Goal: Find specific page/section: Find specific page/section

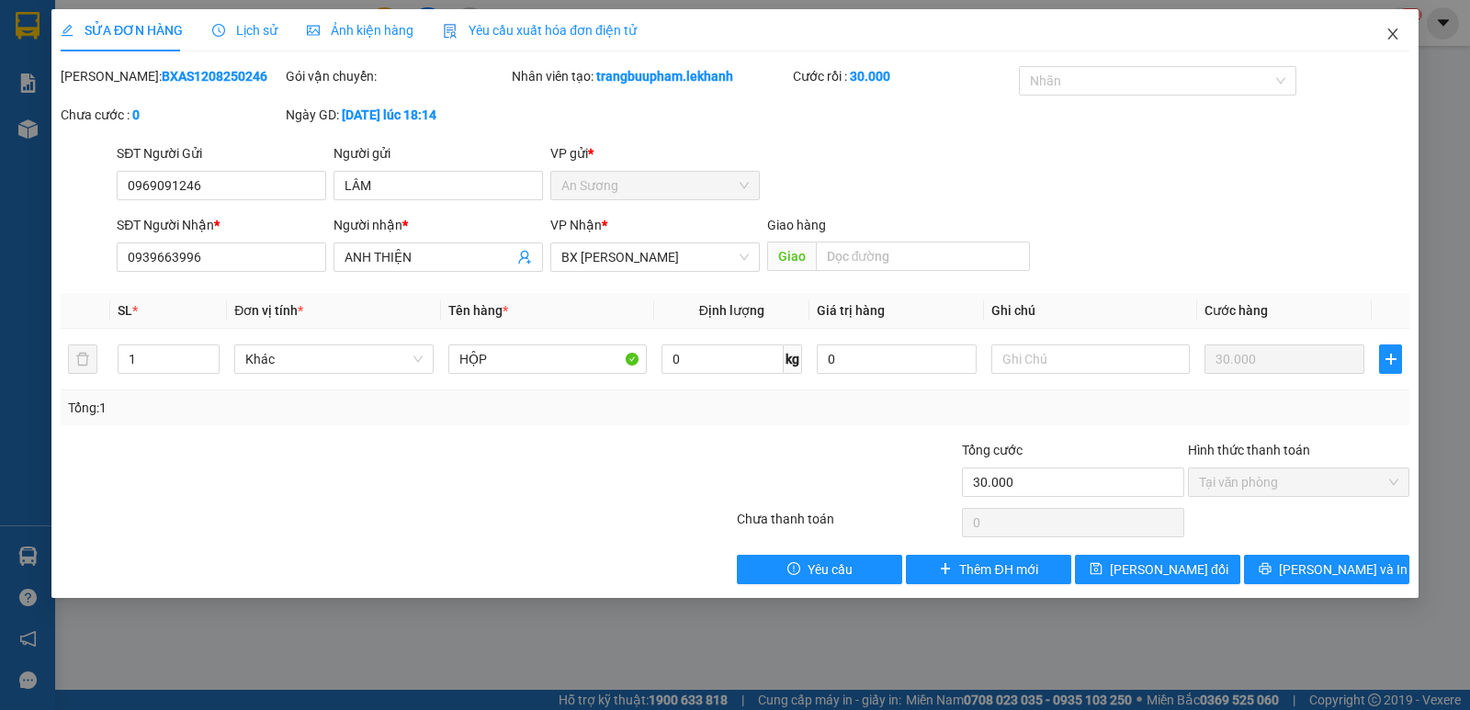
click at [1388, 40] on icon "close" at bounding box center [1392, 33] width 10 height 11
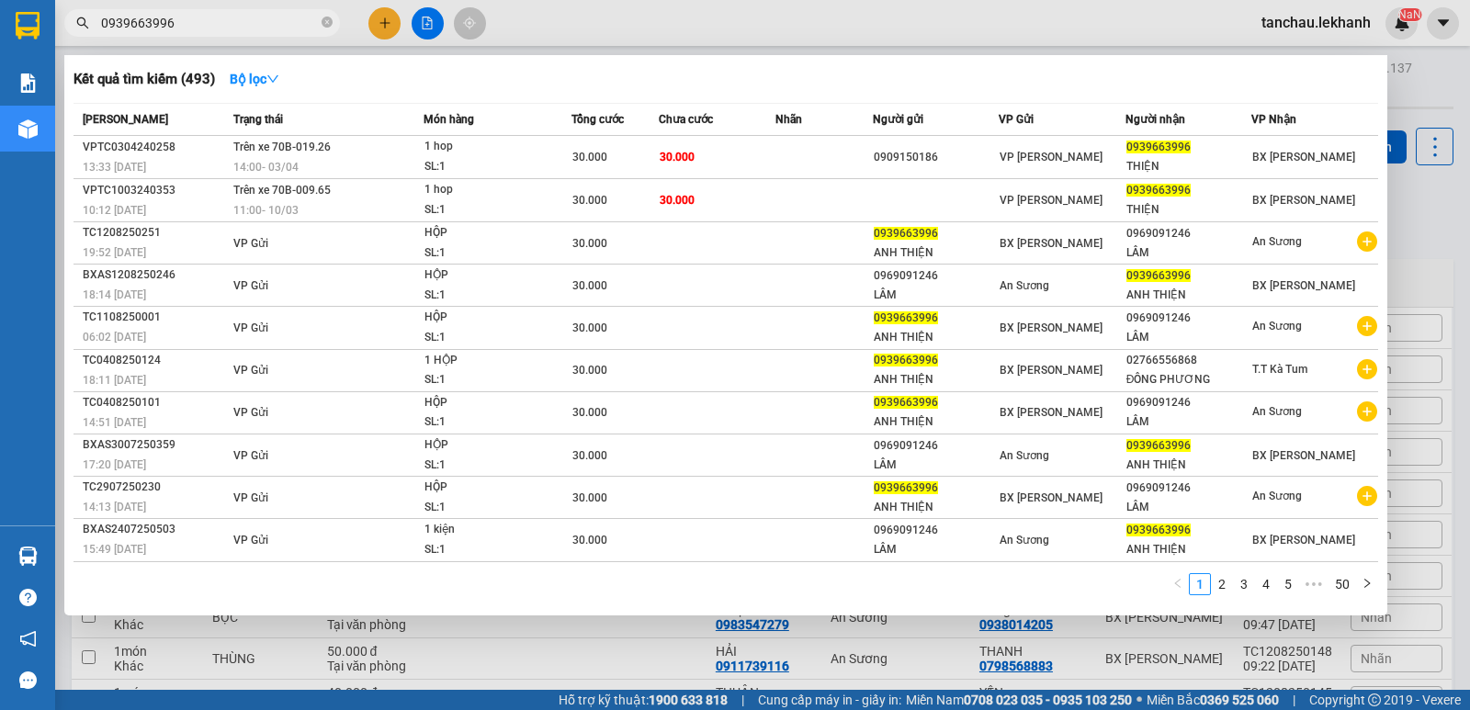
click at [334, 17] on span "0939663996" at bounding box center [202, 23] width 276 height 28
click at [333, 17] on span "0939663996" at bounding box center [202, 23] width 276 height 28
click at [316, 23] on input "0939663996" at bounding box center [209, 23] width 217 height 20
click at [325, 29] on span at bounding box center [327, 23] width 11 height 17
